Goal: Task Accomplishment & Management: Complete application form

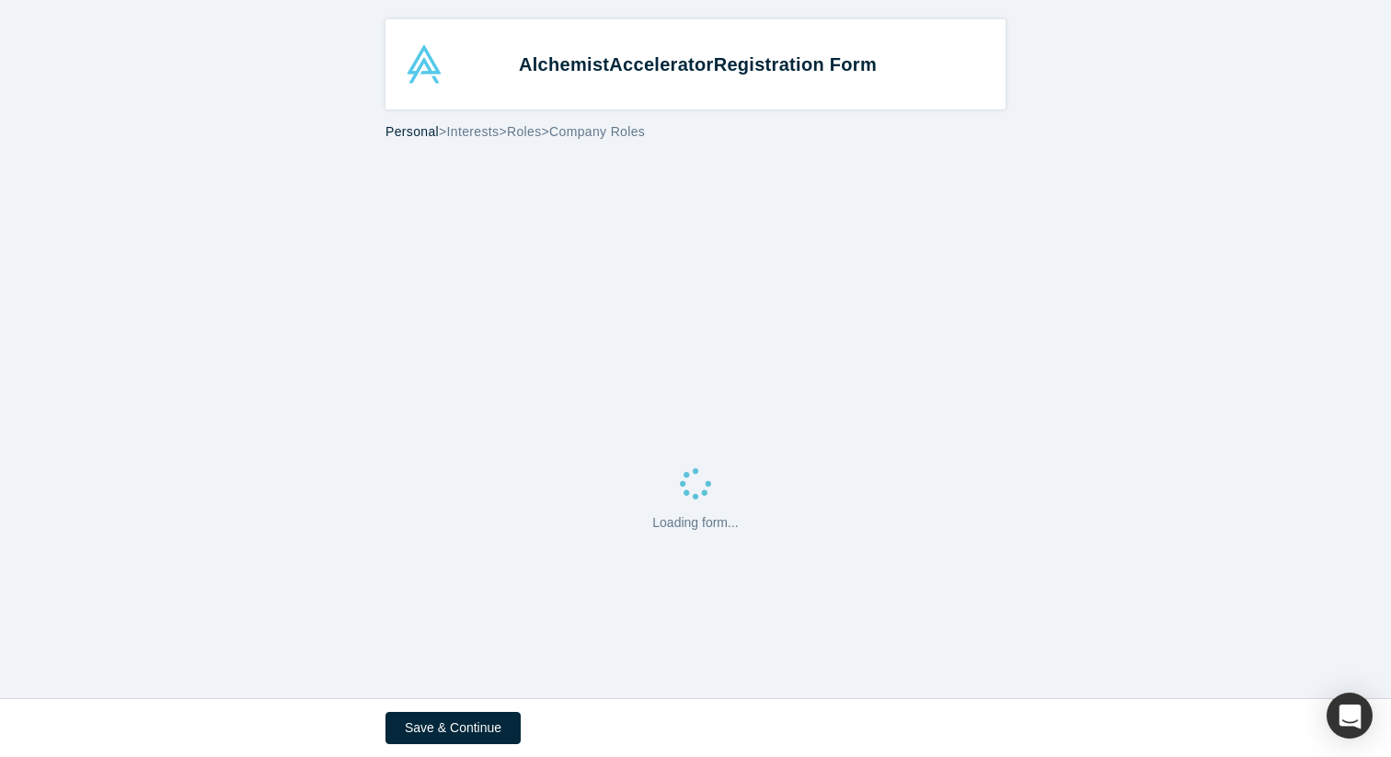
select select "US"
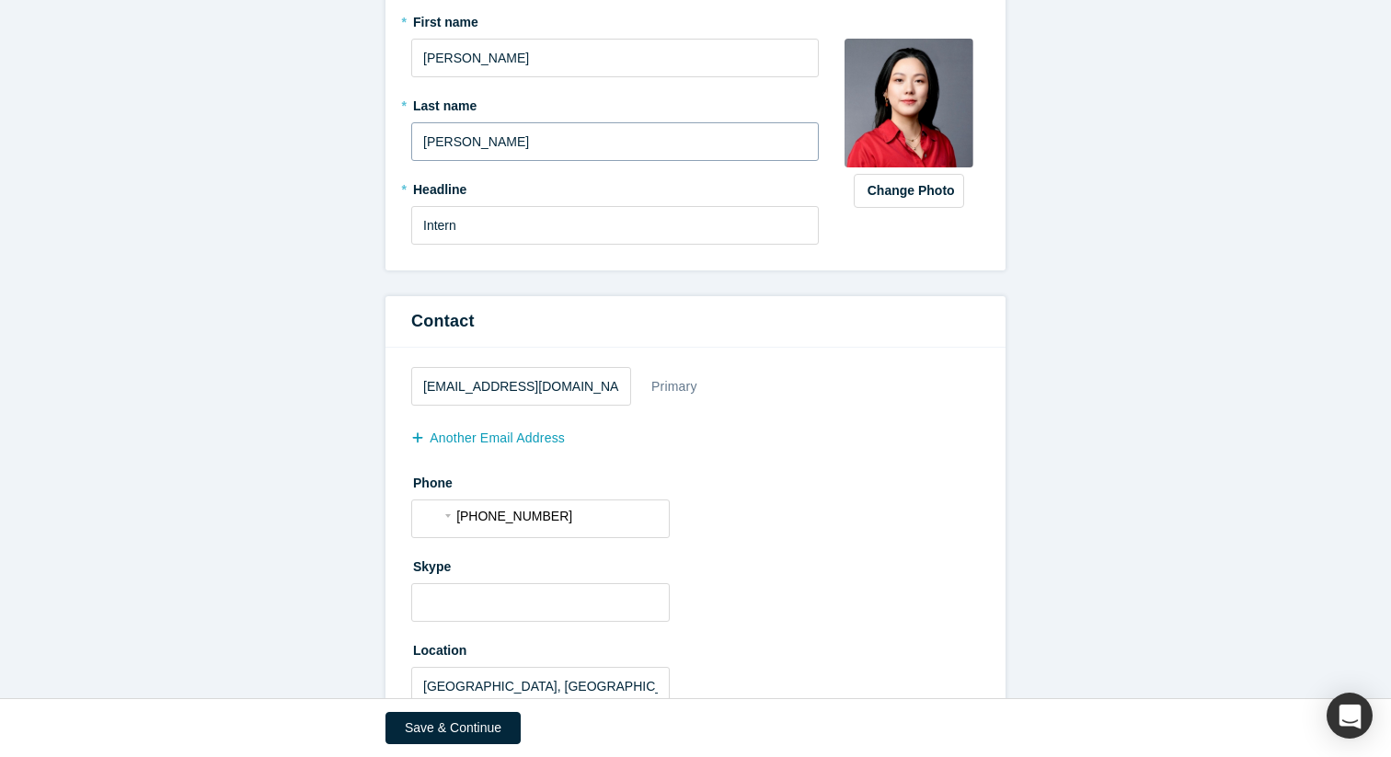
scroll to position [279, 0]
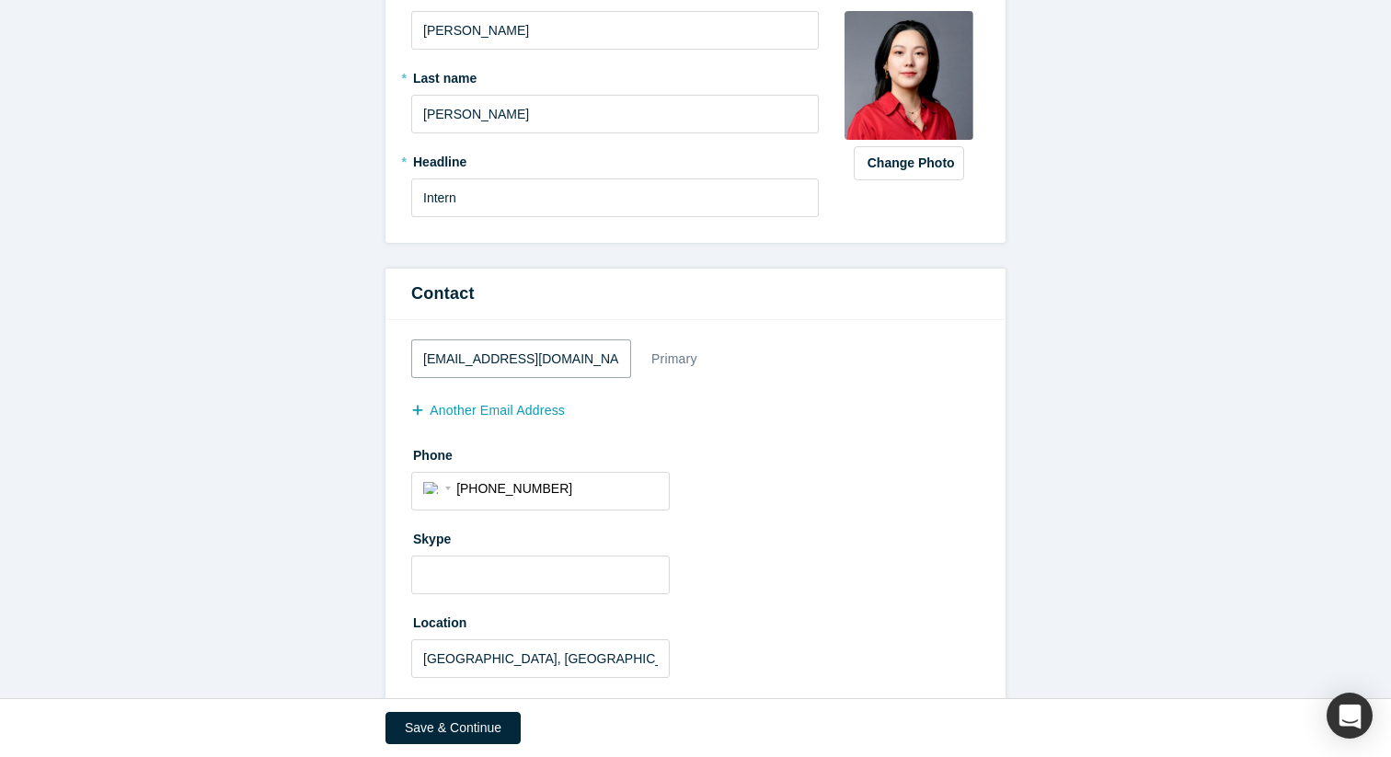
click at [540, 367] on input "[EMAIL_ADDRESS][DOMAIN_NAME]" at bounding box center [521, 359] width 220 height 39
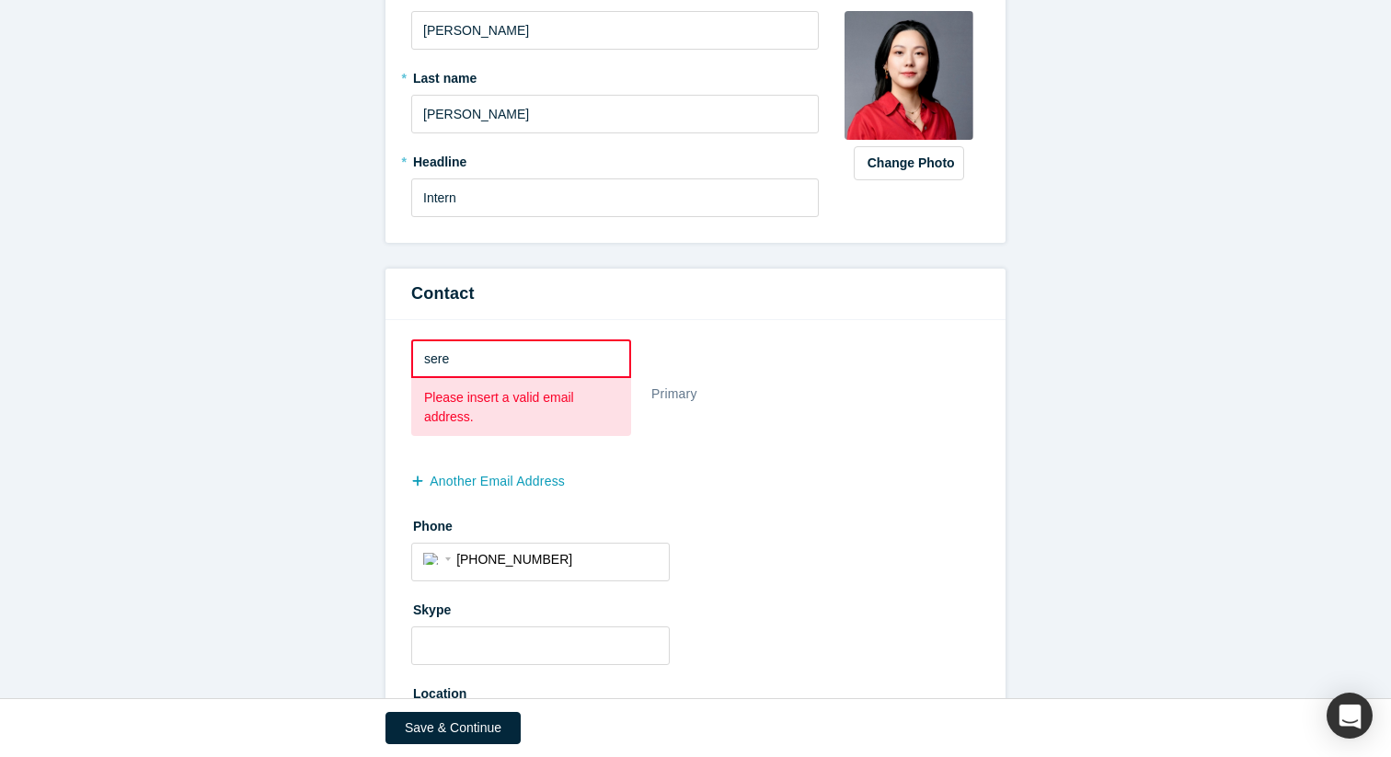
type input "[EMAIL_ADDRESS][PERSON_NAME][PERSON_NAME][DOMAIN_NAME]"
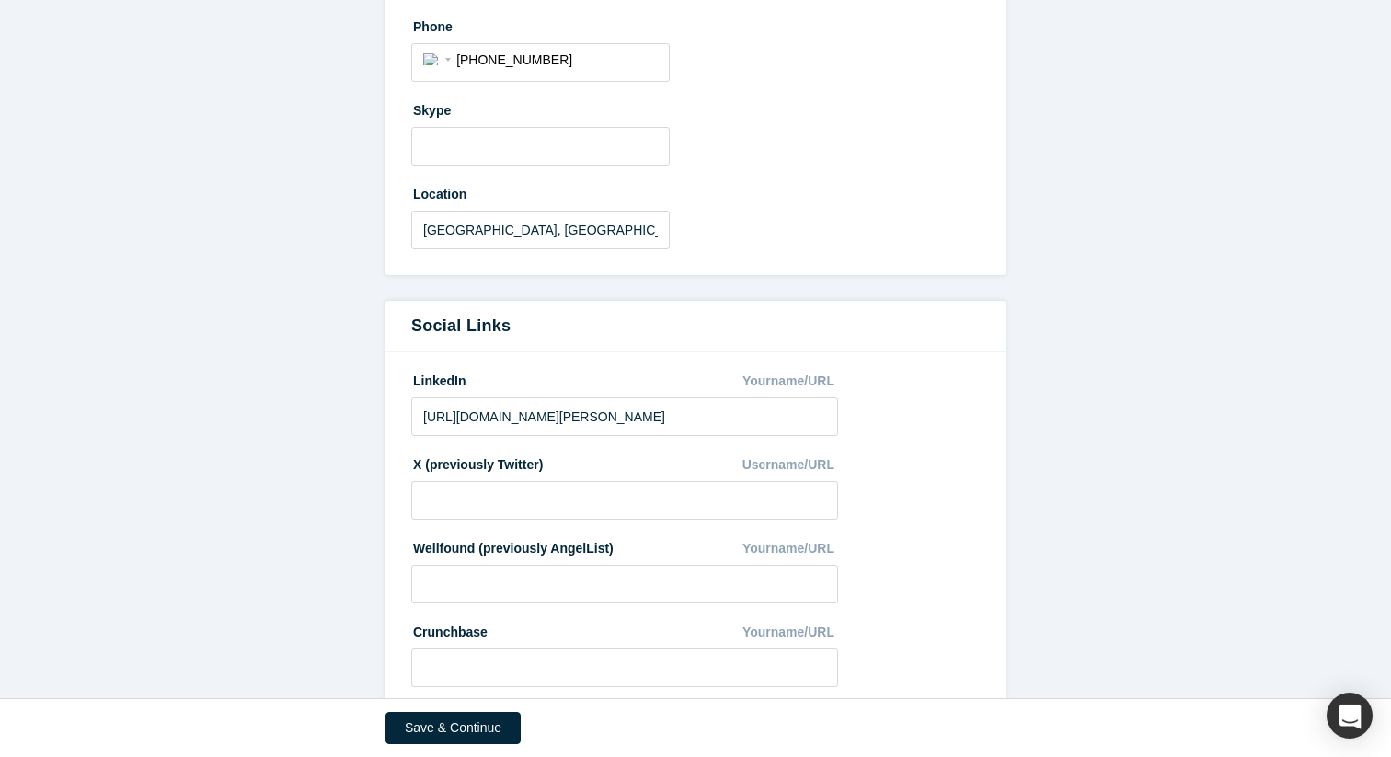
scroll to position [916, 0]
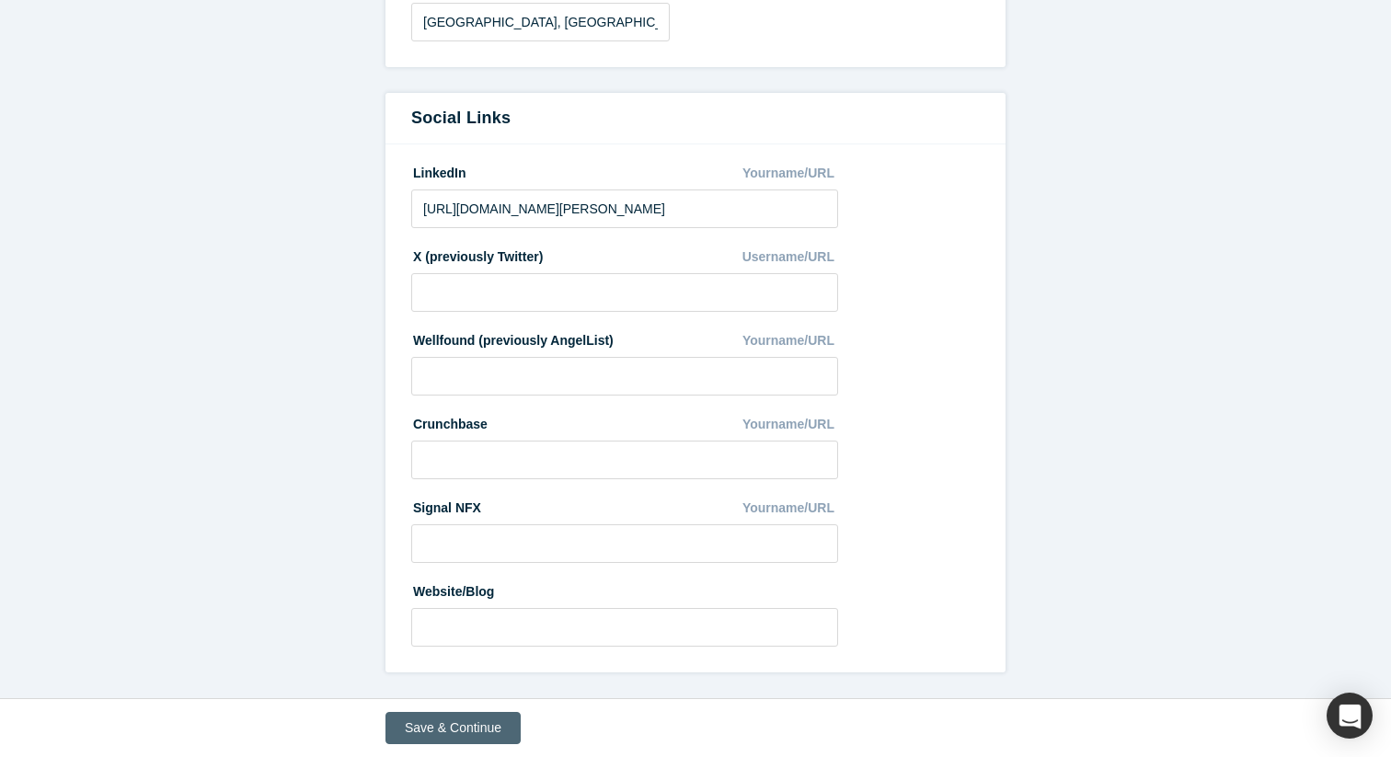
click at [465, 719] on button "Save & Continue" at bounding box center [453, 728] width 135 height 32
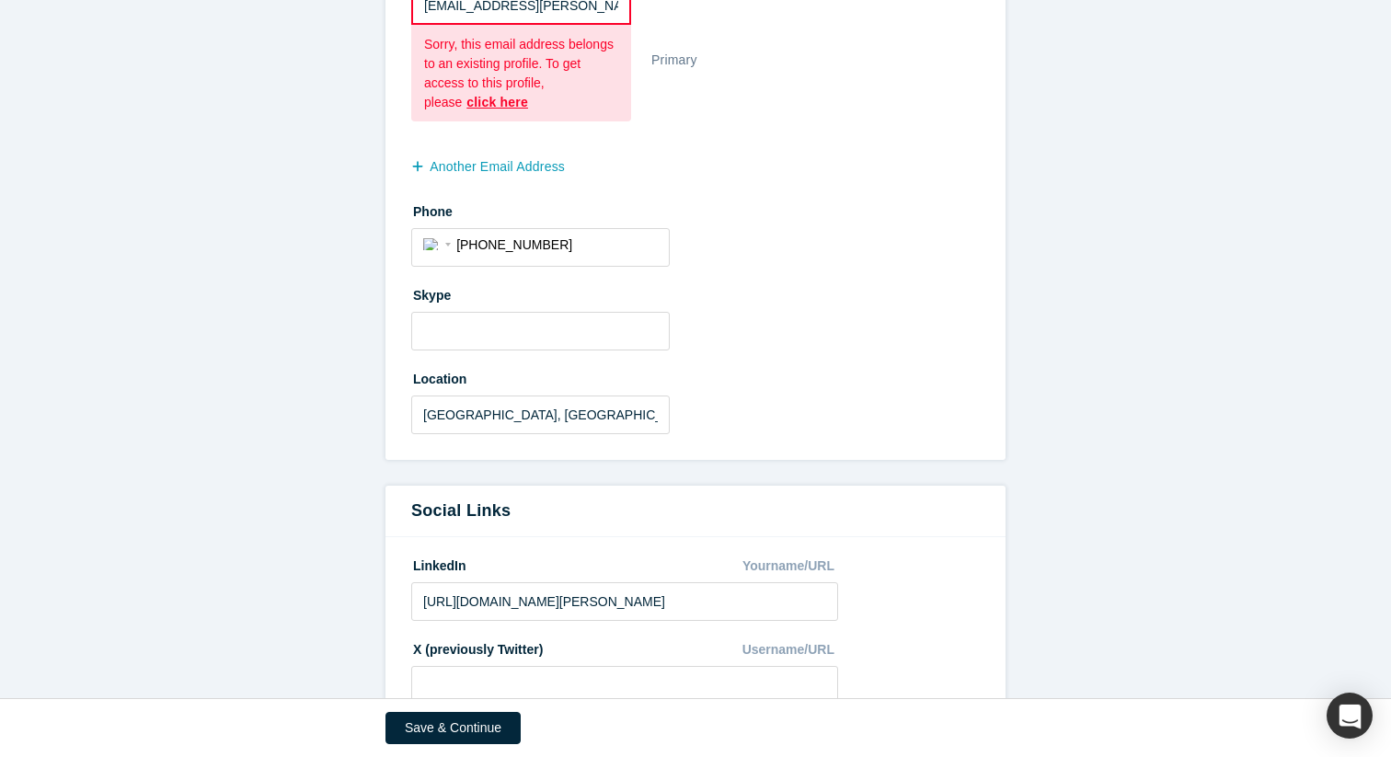
scroll to position [506, 0]
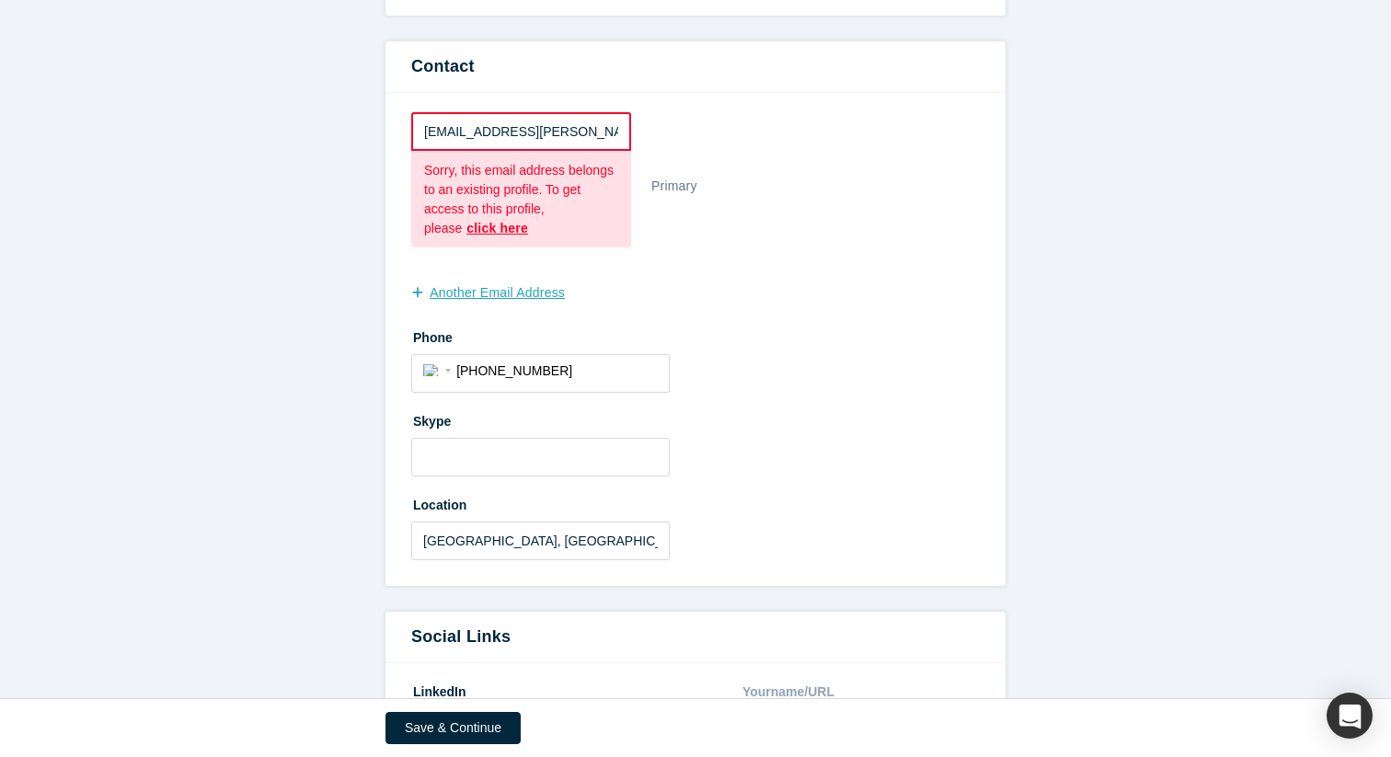
click at [454, 294] on button "another Email Address" at bounding box center [497, 293] width 173 height 32
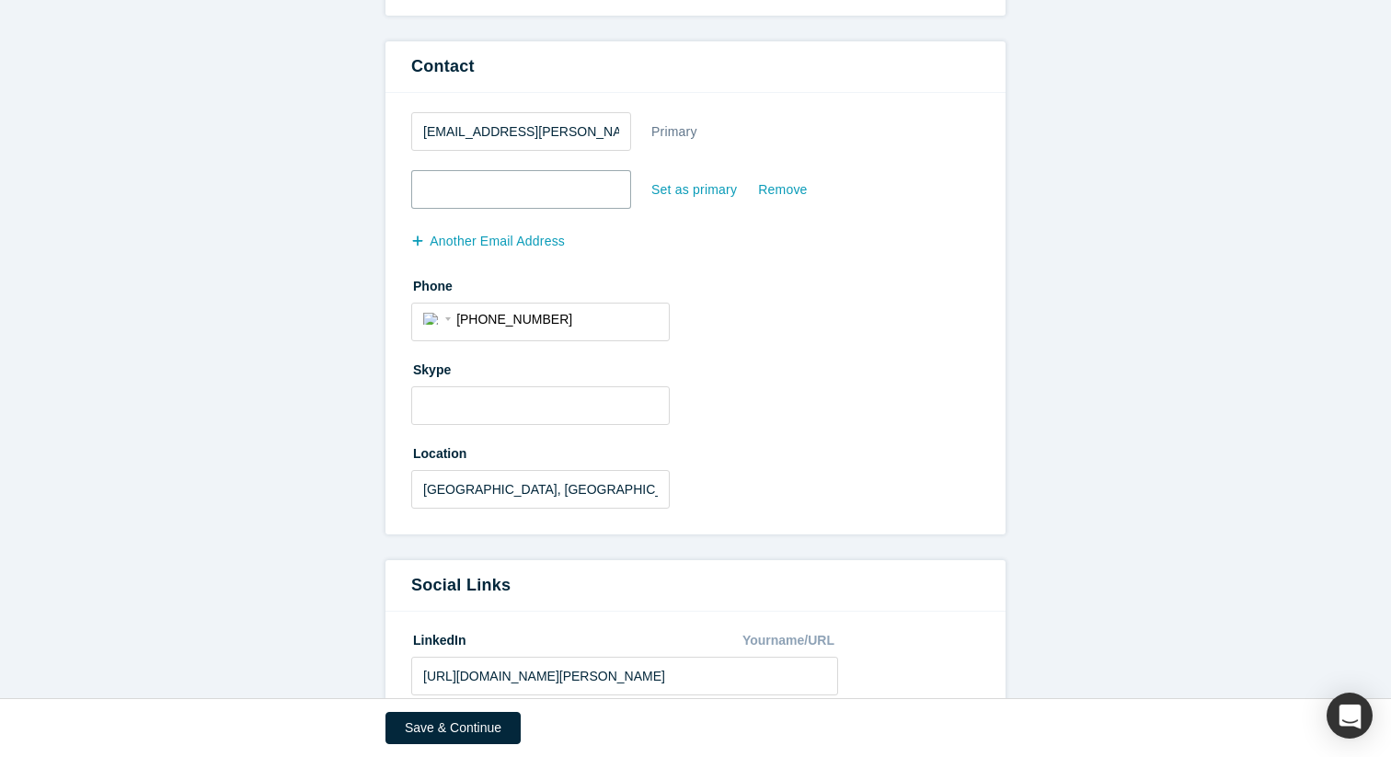
click at [489, 186] on input "email" at bounding box center [521, 189] width 220 height 39
